Goal: Task Accomplishment & Management: Complete application form

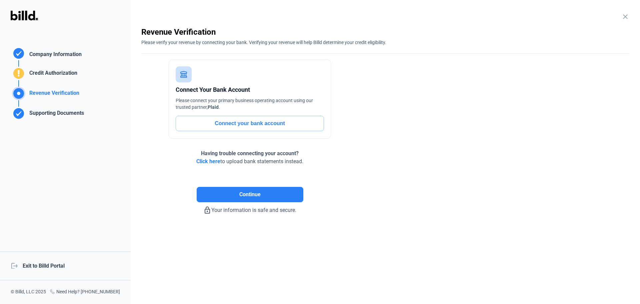
click at [37, 262] on div "logout Exit to Billd Portal" at bounding box center [65, 265] width 131 height 29
